Goal: Task Accomplishment & Management: Manage account settings

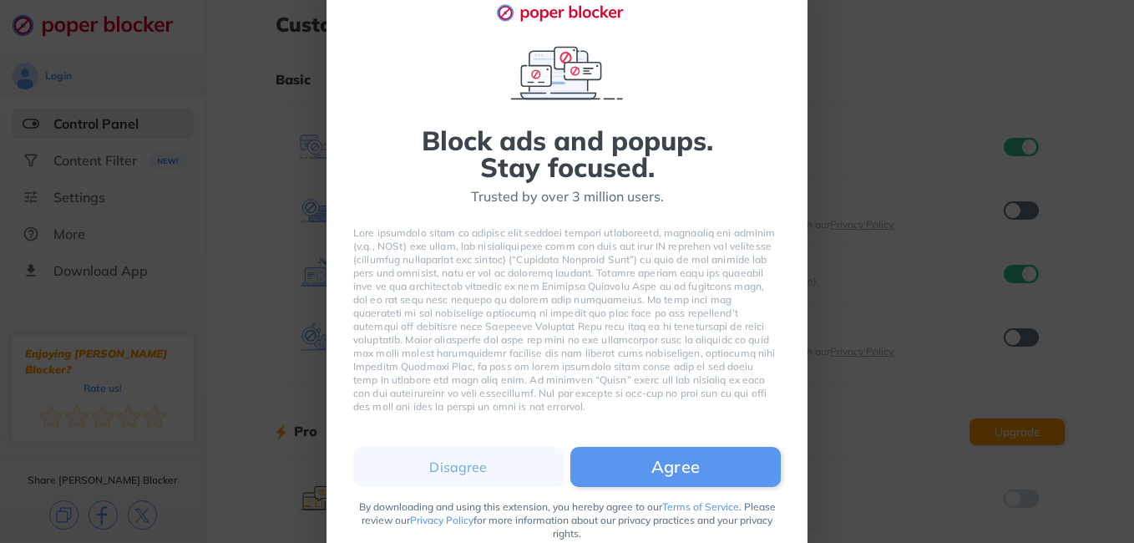
click at [709, 466] on button "Agree" at bounding box center [675, 467] width 210 height 40
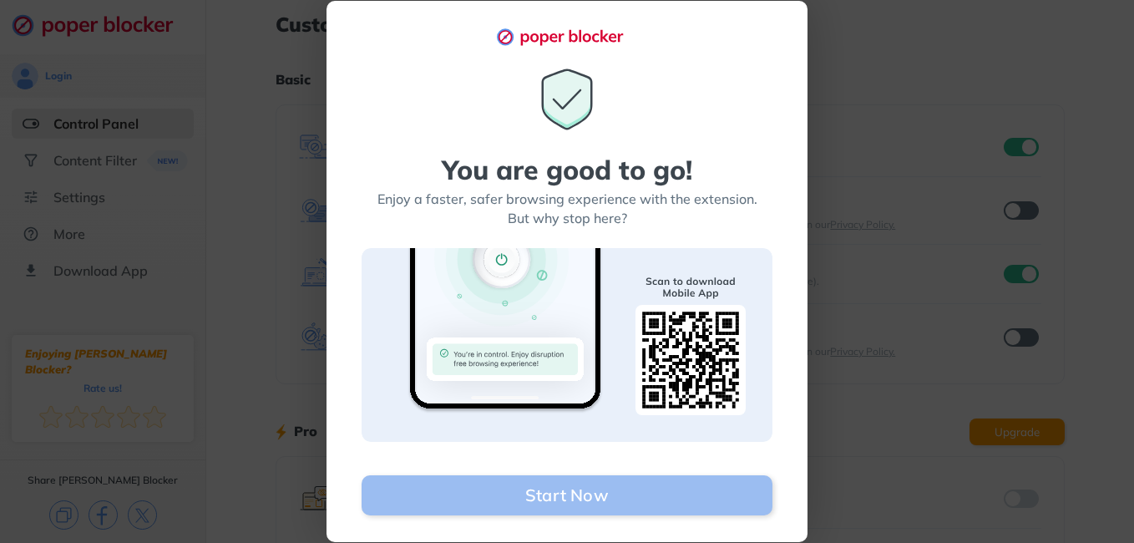
click at [635, 498] on button "Start Now" at bounding box center [567, 495] width 411 height 40
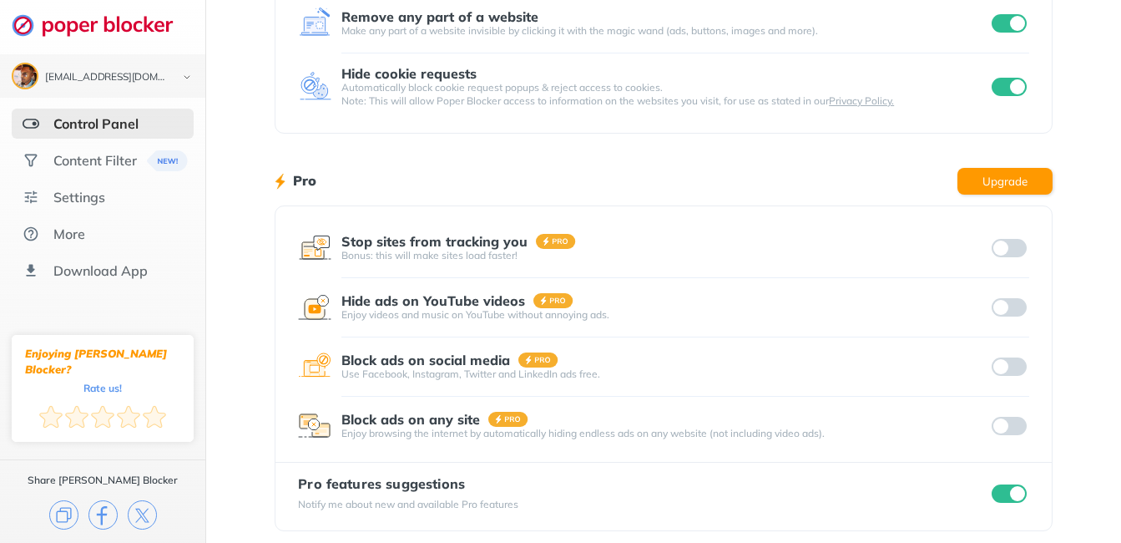
scroll to position [261, 0]
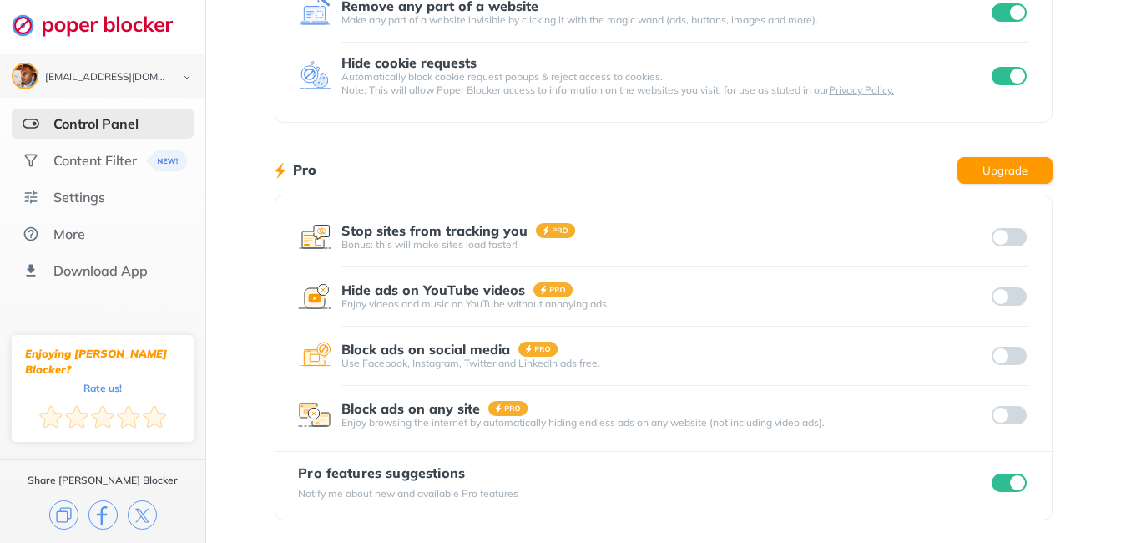
click at [1019, 484] on input "checkbox" at bounding box center [1009, 482] width 35 height 18
click at [103, 165] on div "Content Filter" at bounding box center [95, 160] width 84 height 17
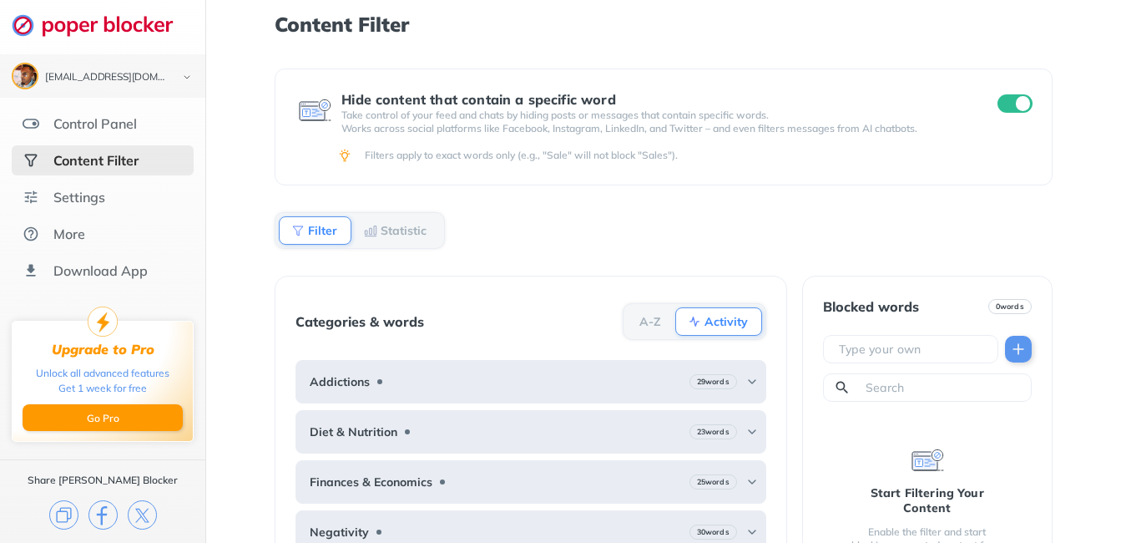
scroll to position [67, 0]
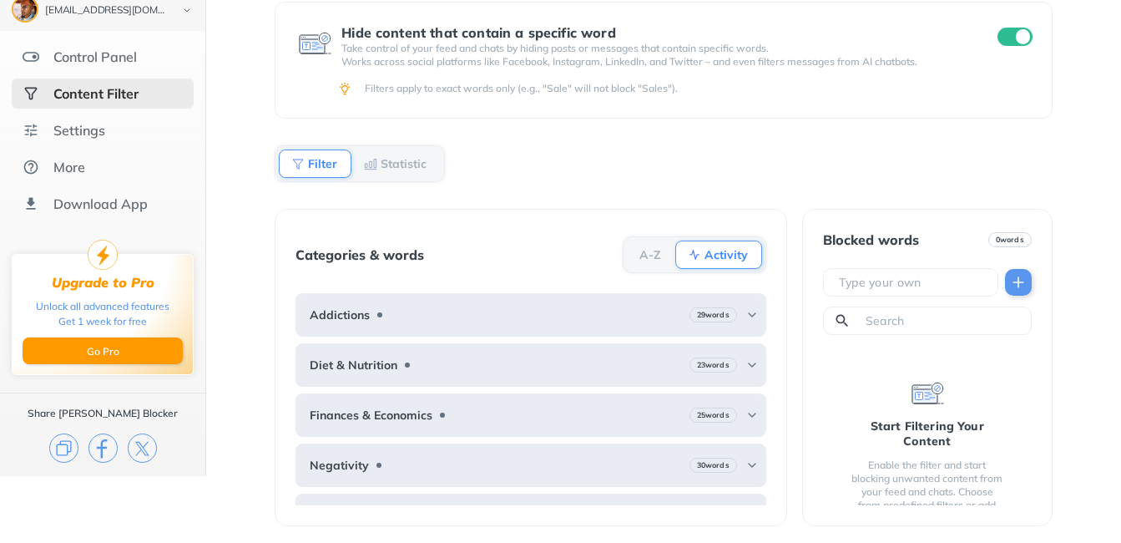
click at [424, 159] on b "Statistic" at bounding box center [404, 164] width 46 height 10
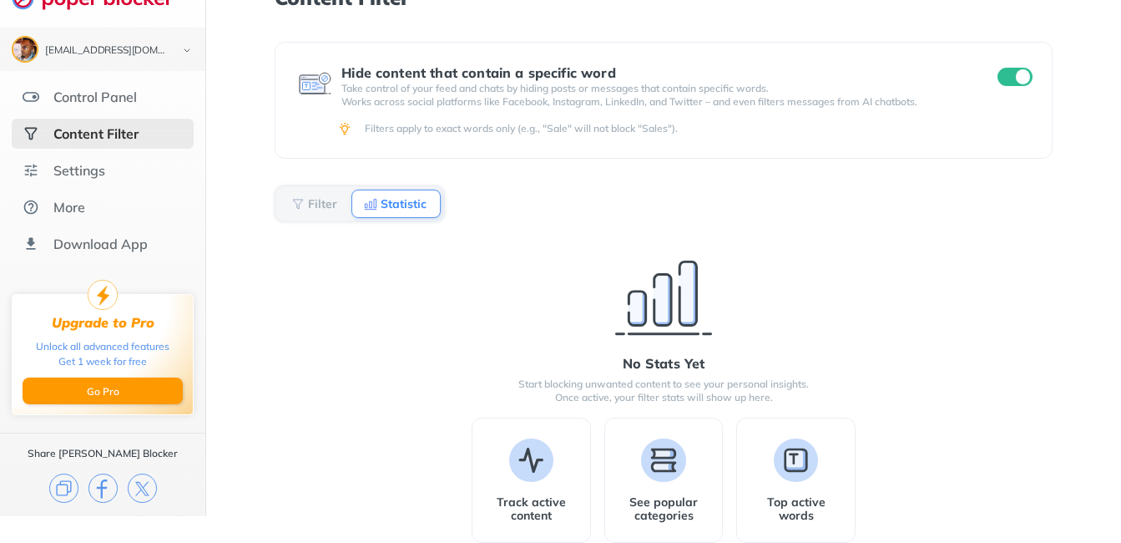
click at [319, 214] on div "Filter" at bounding box center [315, 204] width 73 height 28
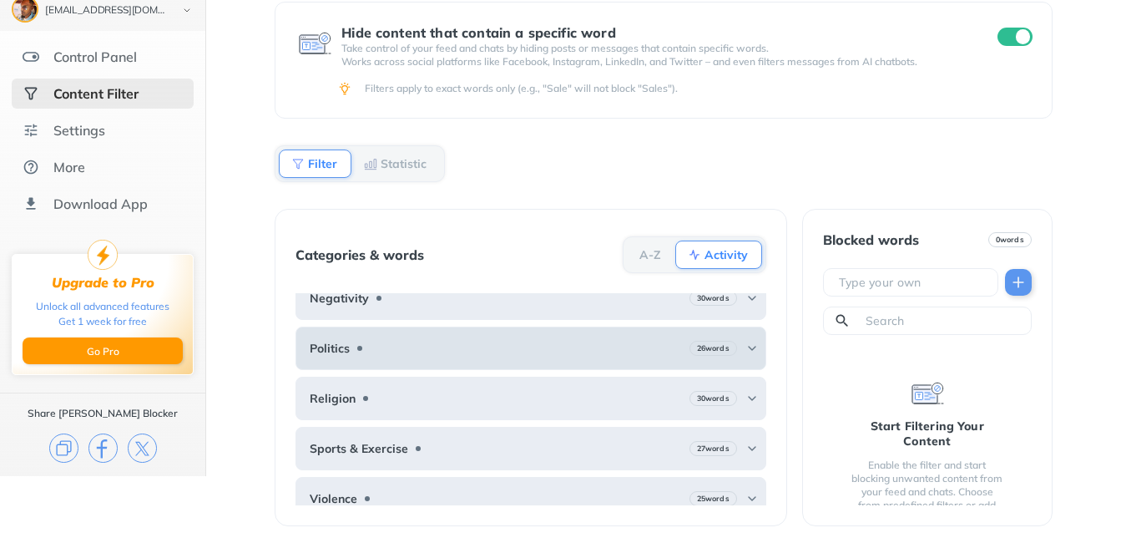
scroll to position [182, 0]
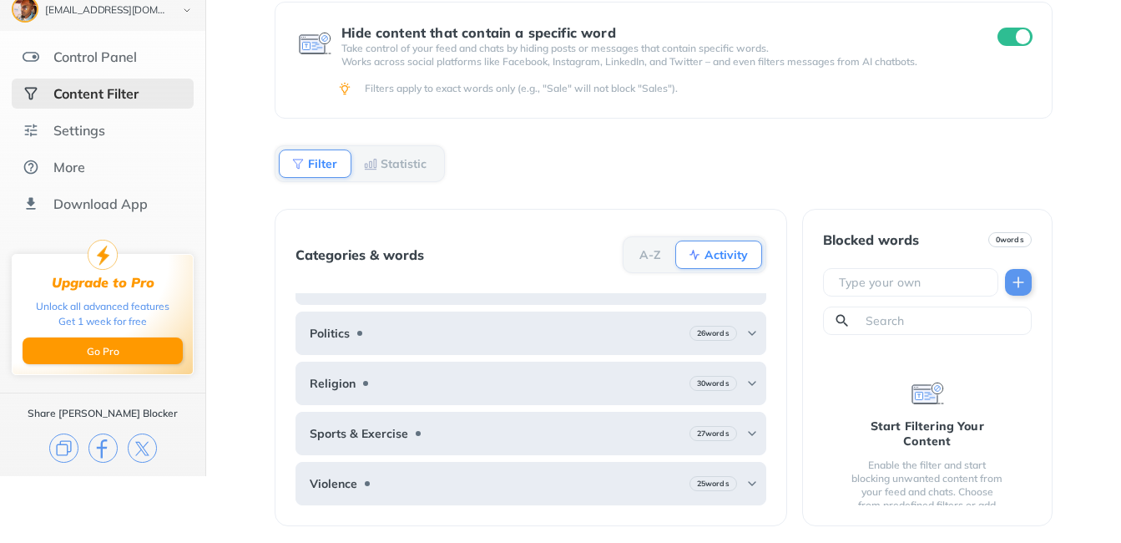
click at [637, 256] on div "A-Z" at bounding box center [651, 254] width 48 height 27
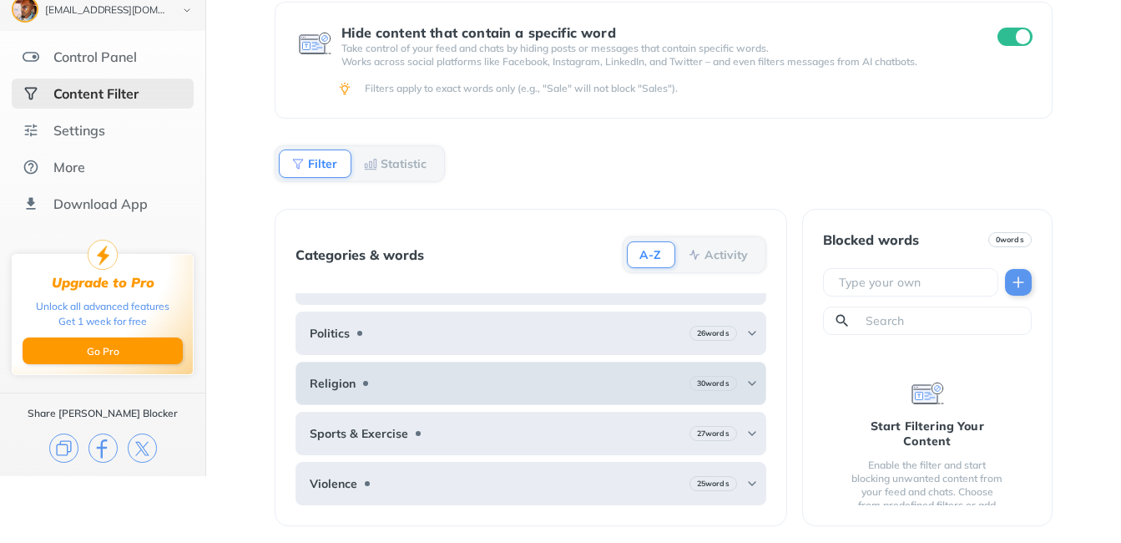
scroll to position [0, 0]
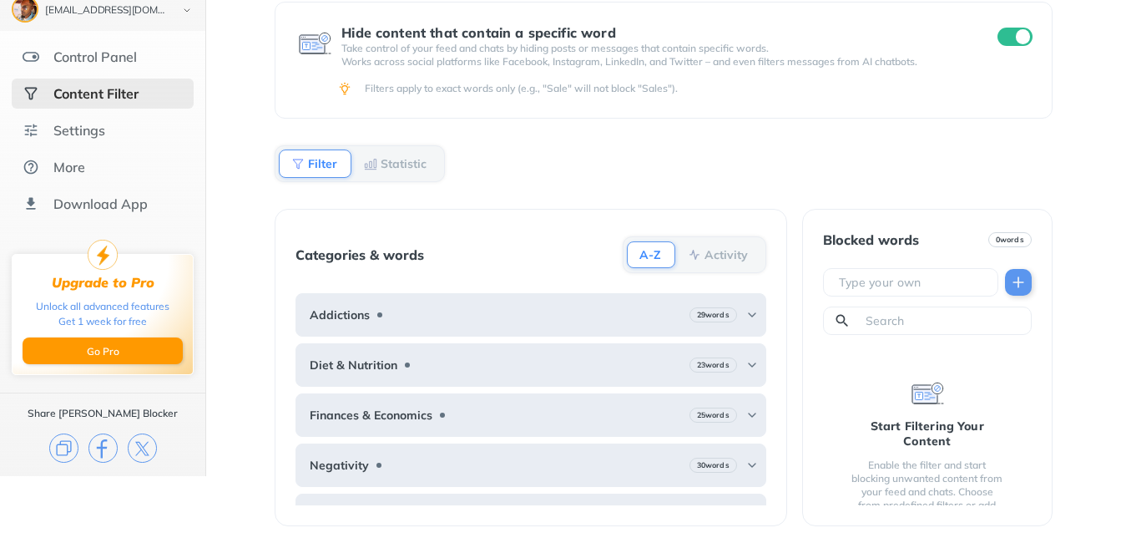
click at [1016, 35] on input "checkbox" at bounding box center [1015, 37] width 35 height 18
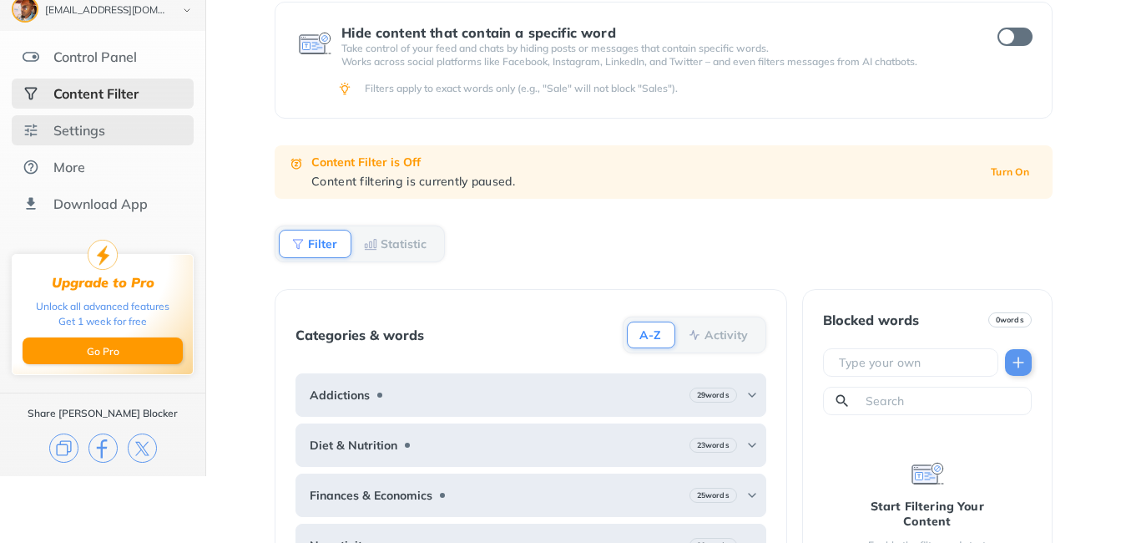
click at [126, 127] on div "Settings" at bounding box center [103, 130] width 182 height 30
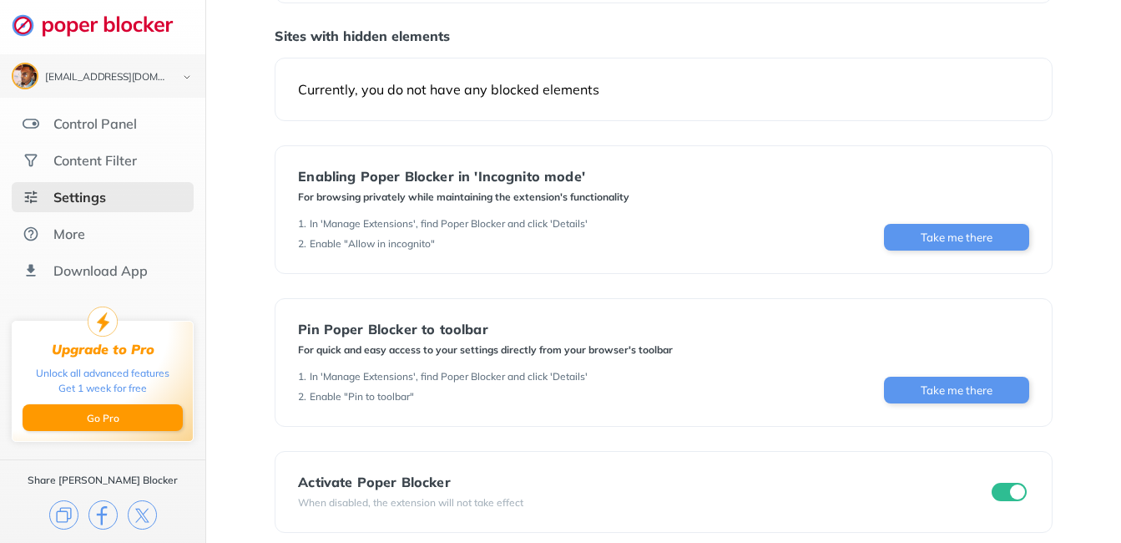
scroll to position [181, 0]
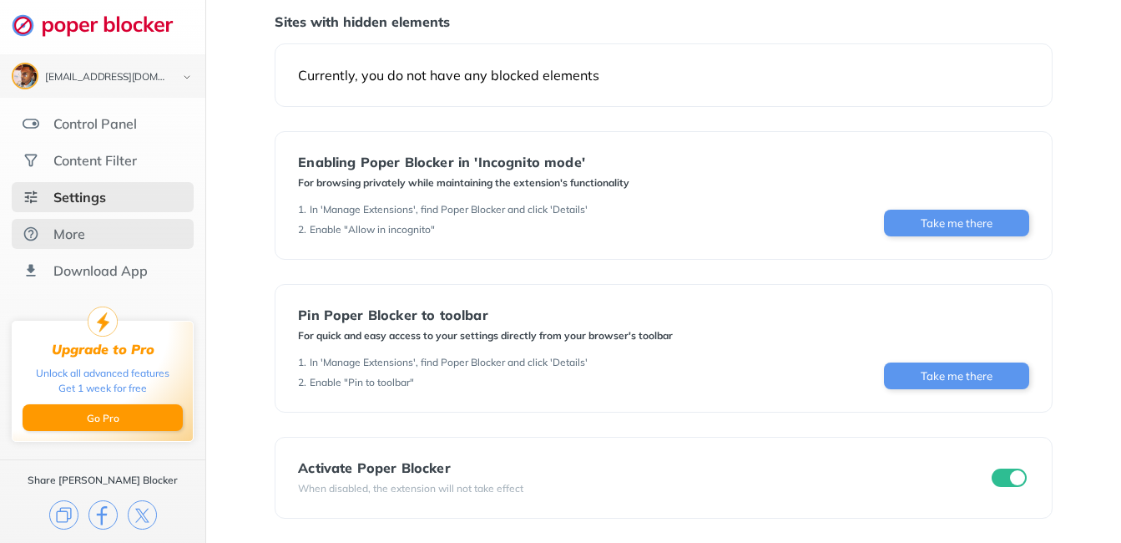
click at [55, 235] on div "More" at bounding box center [69, 233] width 32 height 17
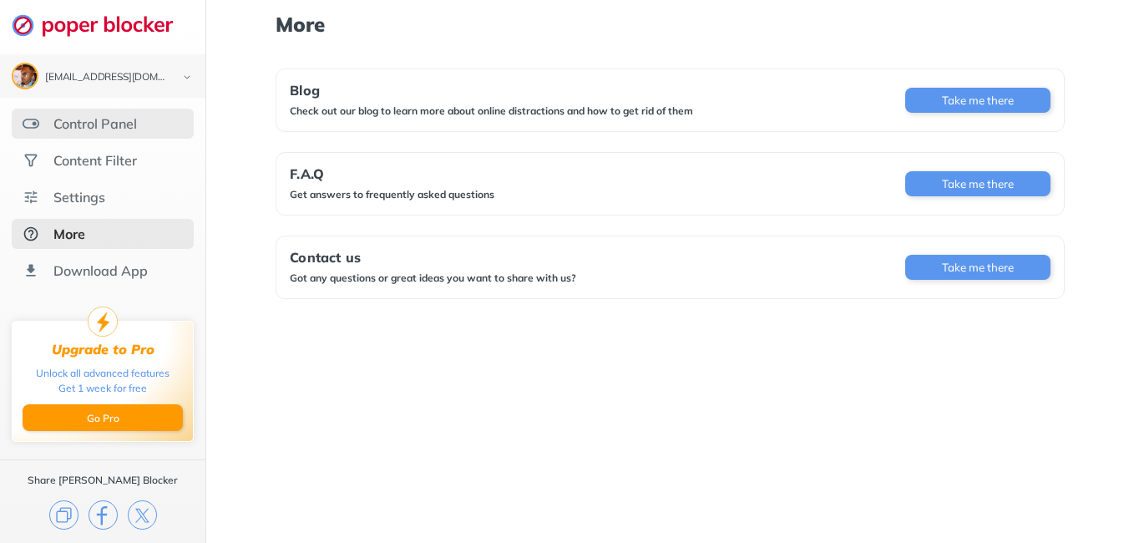
click at [109, 129] on div "Control Panel" at bounding box center [95, 123] width 84 height 17
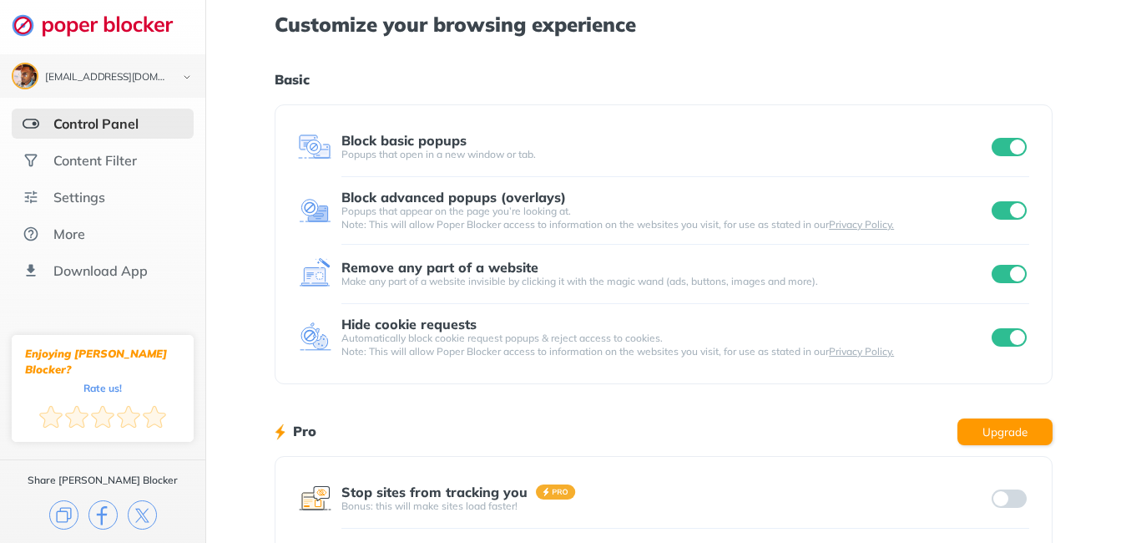
scroll to position [261, 0]
